Goal: Task Accomplishment & Management: Complete application form

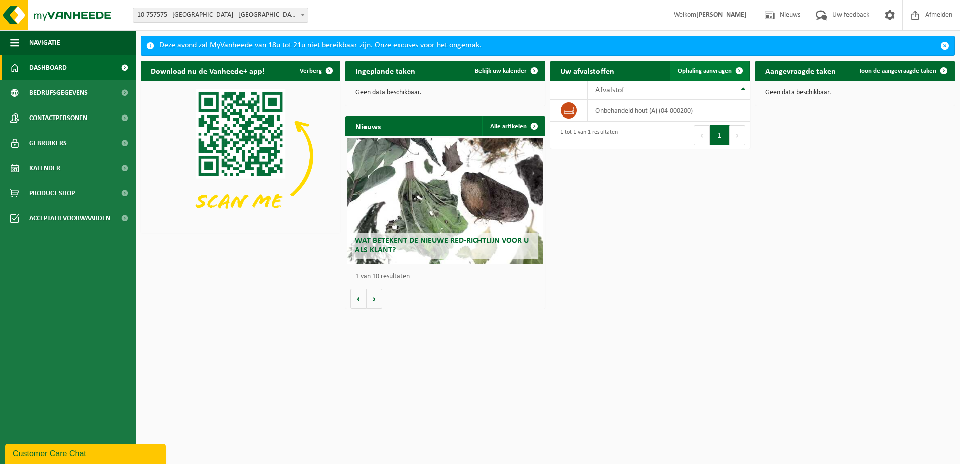
click at [716, 73] on span "Ophaling aanvragen" at bounding box center [705, 71] width 54 height 7
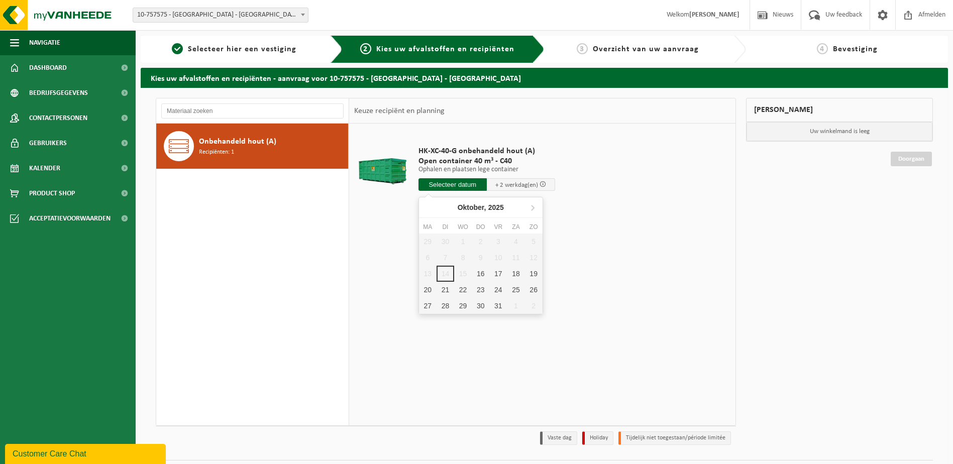
click at [436, 185] on input "text" at bounding box center [452, 184] width 68 height 13
click at [478, 272] on div "16" at bounding box center [481, 274] width 18 height 16
type input "Van 2025-10-16"
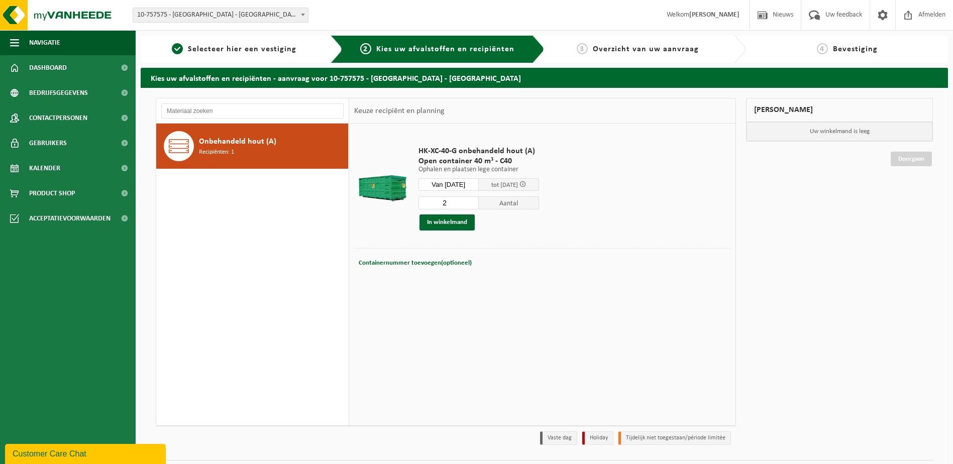
type input "2"
click at [479, 201] on input "2" at bounding box center [448, 202] width 60 height 13
click at [463, 225] on button "In winkelmand" at bounding box center [446, 222] width 55 height 16
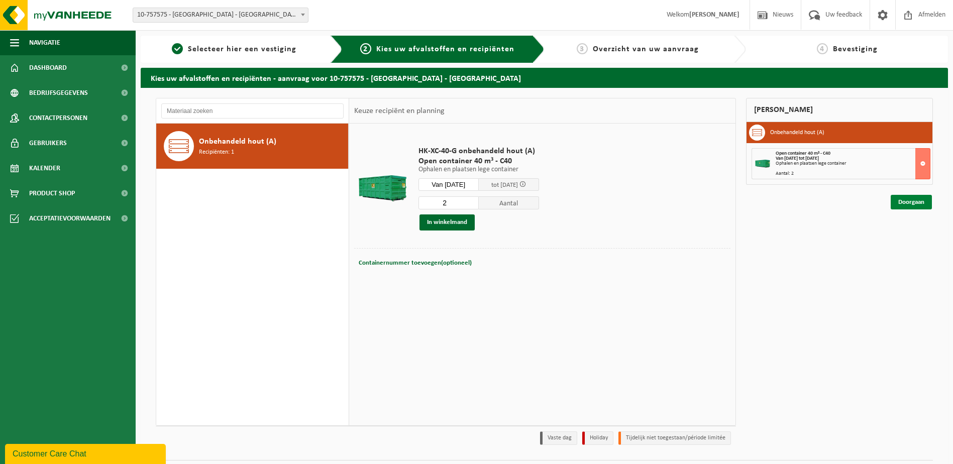
click at [916, 205] on link "Doorgaan" at bounding box center [910, 202] width 41 height 15
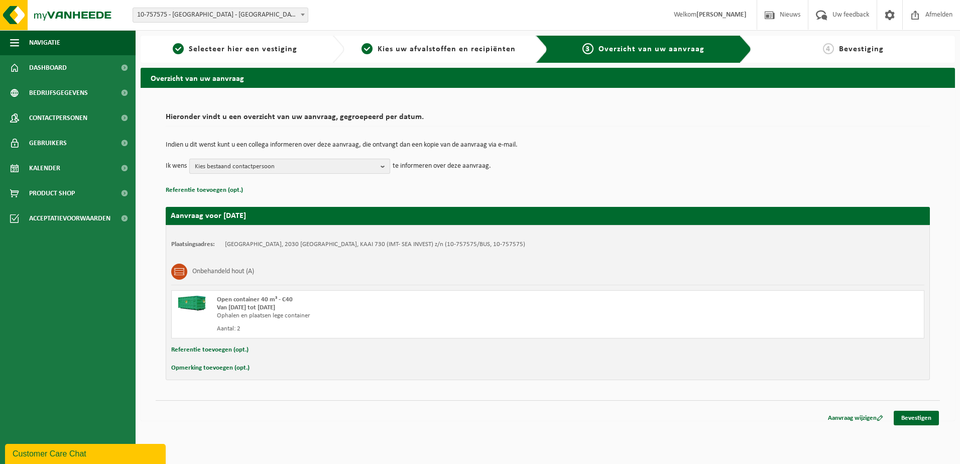
click at [378, 164] on button "Kies bestaand contactpersoon" at bounding box center [289, 166] width 201 height 15
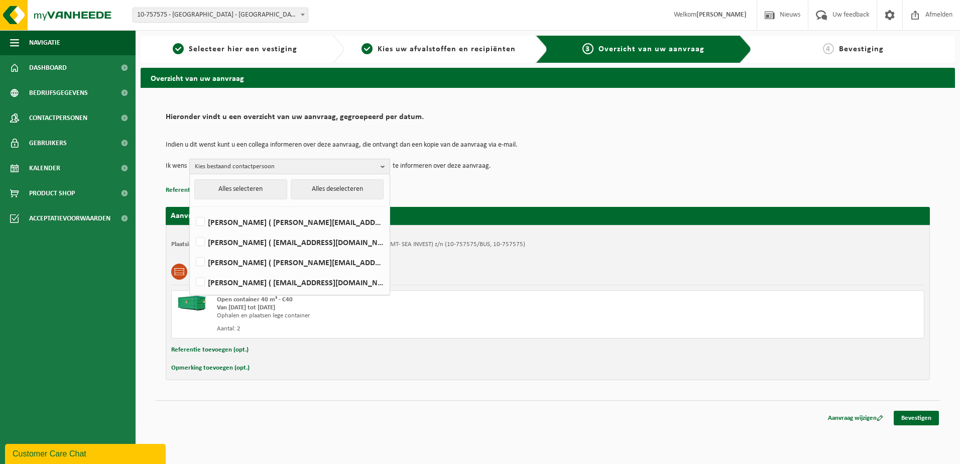
click at [378, 164] on button "Kies bestaand contactpersoon" at bounding box center [289, 166] width 201 height 15
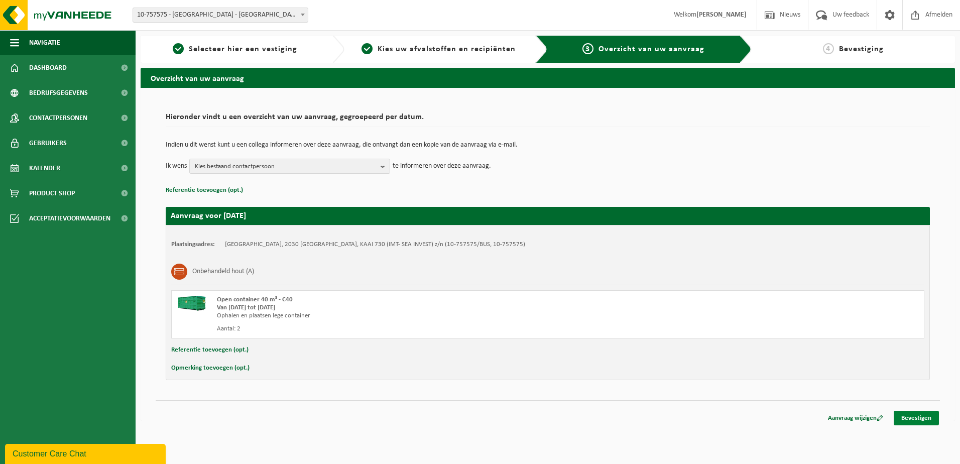
click at [921, 416] on link "Bevestigen" at bounding box center [916, 418] width 45 height 15
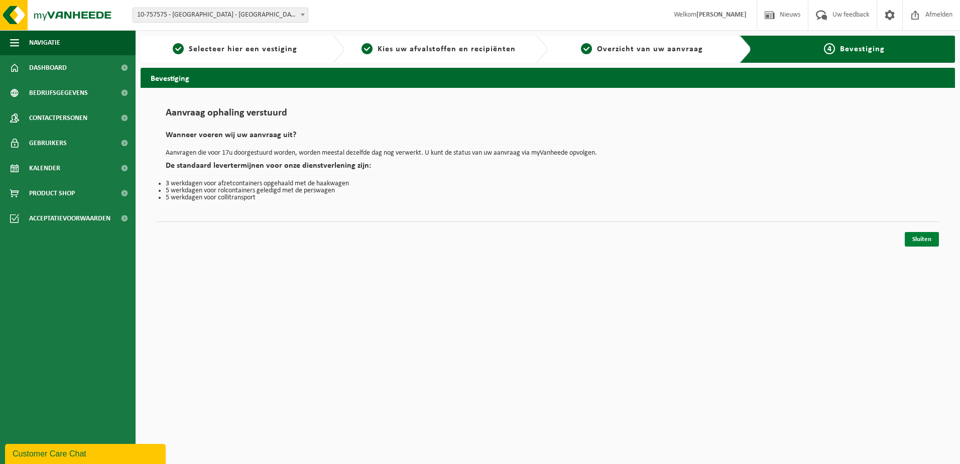
click at [934, 243] on link "Sluiten" at bounding box center [922, 239] width 34 height 15
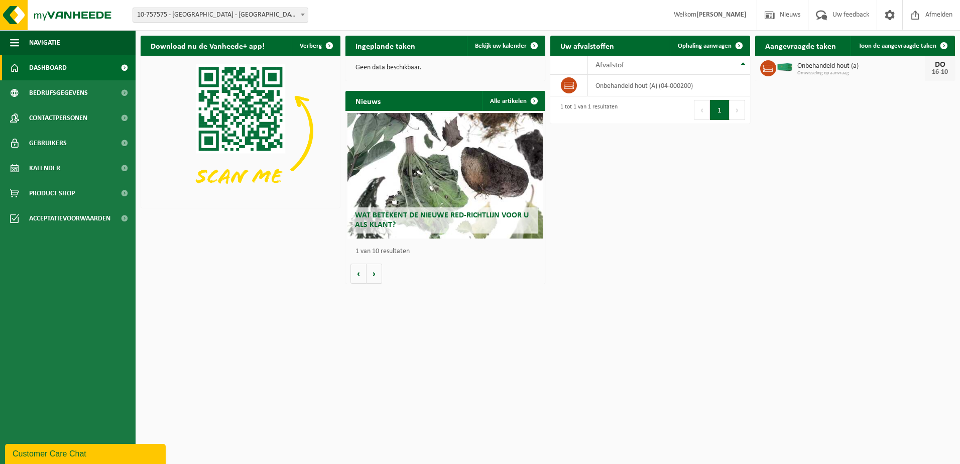
click at [841, 72] on span "Omwisseling op aanvraag" at bounding box center [861, 73] width 128 height 6
click at [813, 70] on span "Omwisseling op aanvraag" at bounding box center [861, 73] width 128 height 6
click at [891, 44] on span "Toon de aangevraagde taken" at bounding box center [898, 46] width 78 height 7
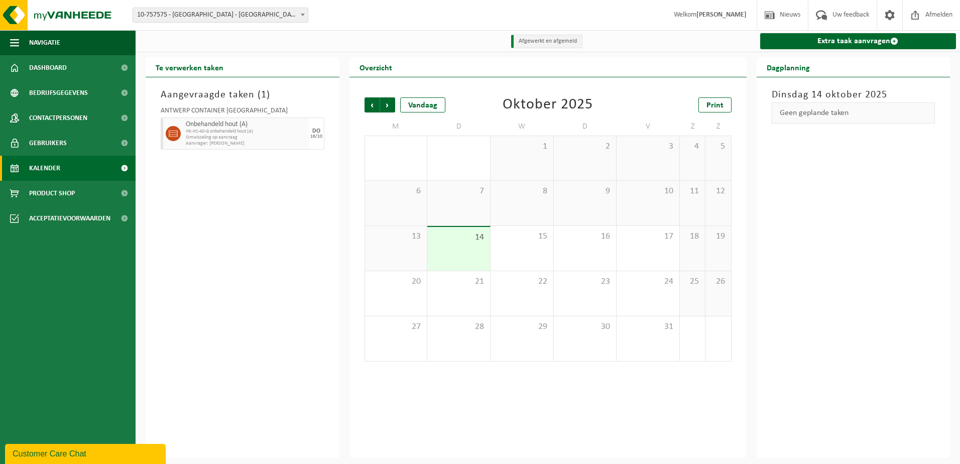
click at [246, 128] on span "Onbehandeld hout (A)" at bounding box center [246, 125] width 121 height 8
click at [241, 113] on div "ANTWERP CONTAINER [GEOGRAPHIC_DATA]" at bounding box center [243, 112] width 164 height 10
click at [234, 96] on h3 "Aangevraagde taken ( 1 )" at bounding box center [243, 94] width 164 height 15
click at [164, 130] on div at bounding box center [172, 134] width 23 height 32
click at [78, 168] on link "Kalender" at bounding box center [68, 168] width 136 height 25
